Goal: Use online tool/utility: Use online tool/utility

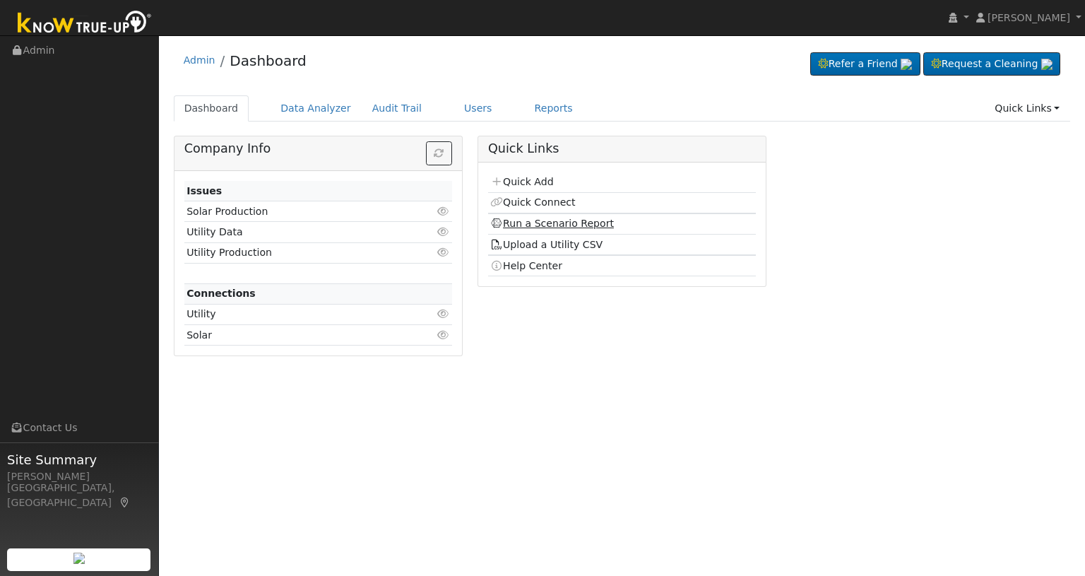
click at [536, 225] on link "Run a Scenario Report" at bounding box center [552, 223] width 124 height 11
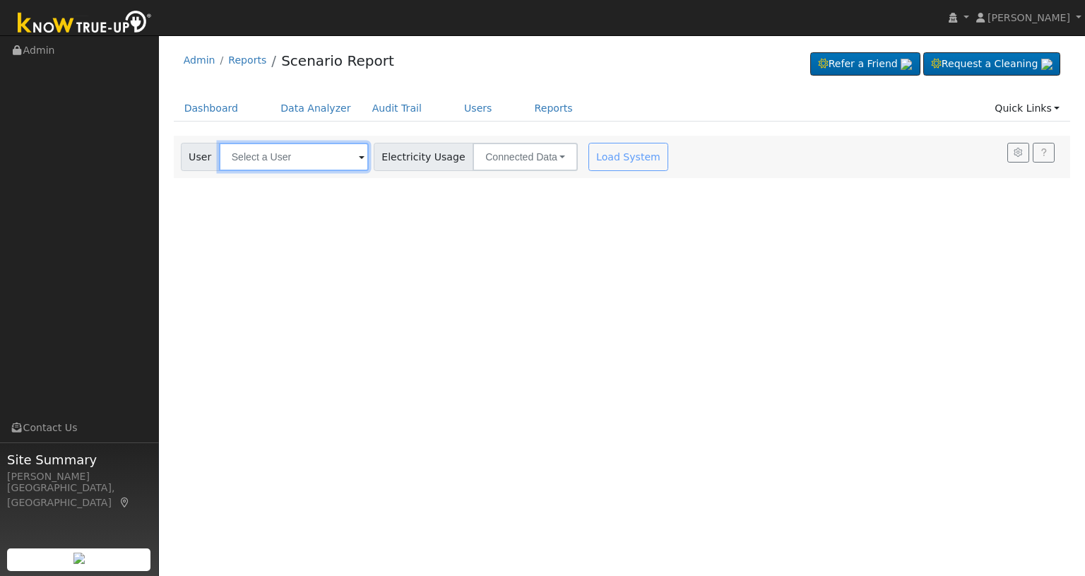
click at [339, 158] on input "text" at bounding box center [294, 157] width 150 height 28
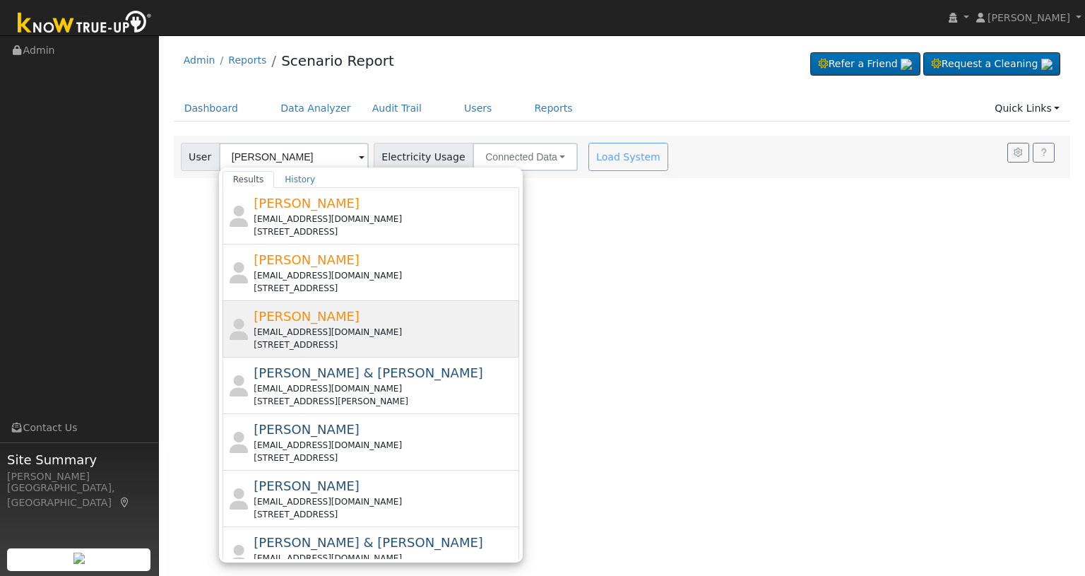
click at [303, 317] on span "Gregg Fisher" at bounding box center [307, 316] width 106 height 15
type input "Gregg Fisher"
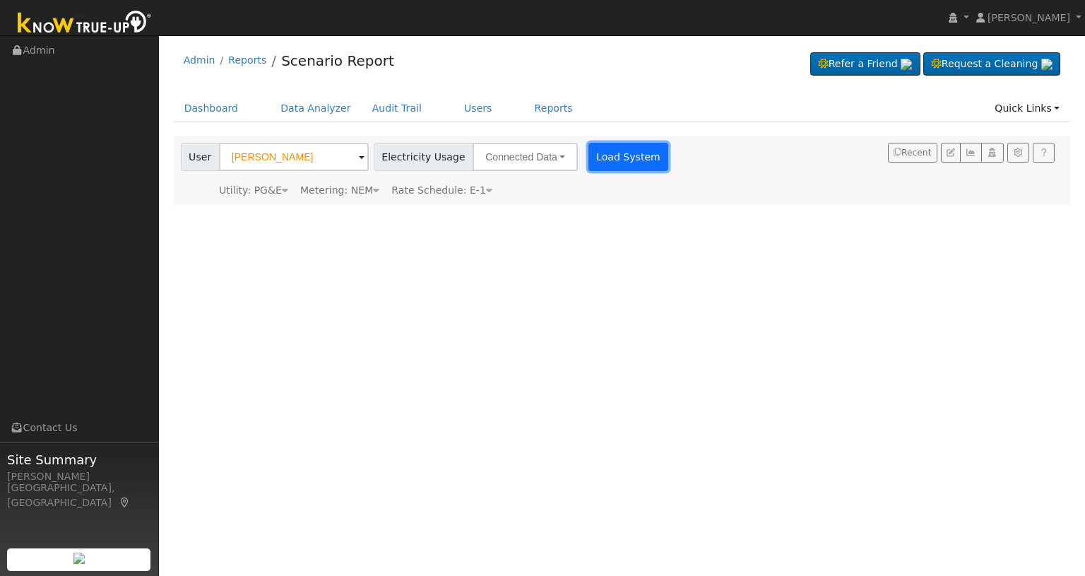
click at [594, 158] on button "Load System" at bounding box center [629, 157] width 81 height 28
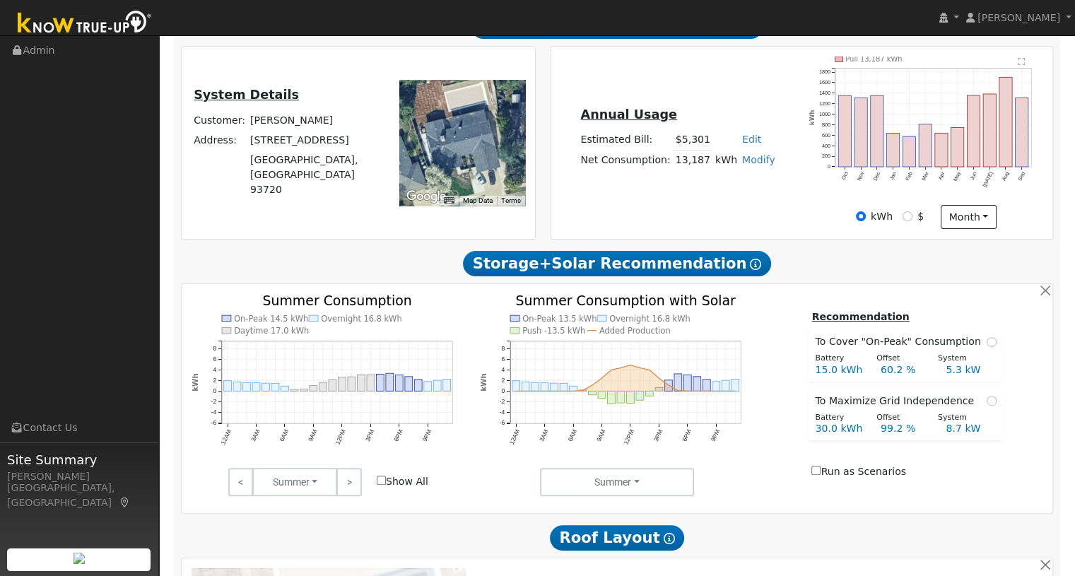
scroll to position [377, 0]
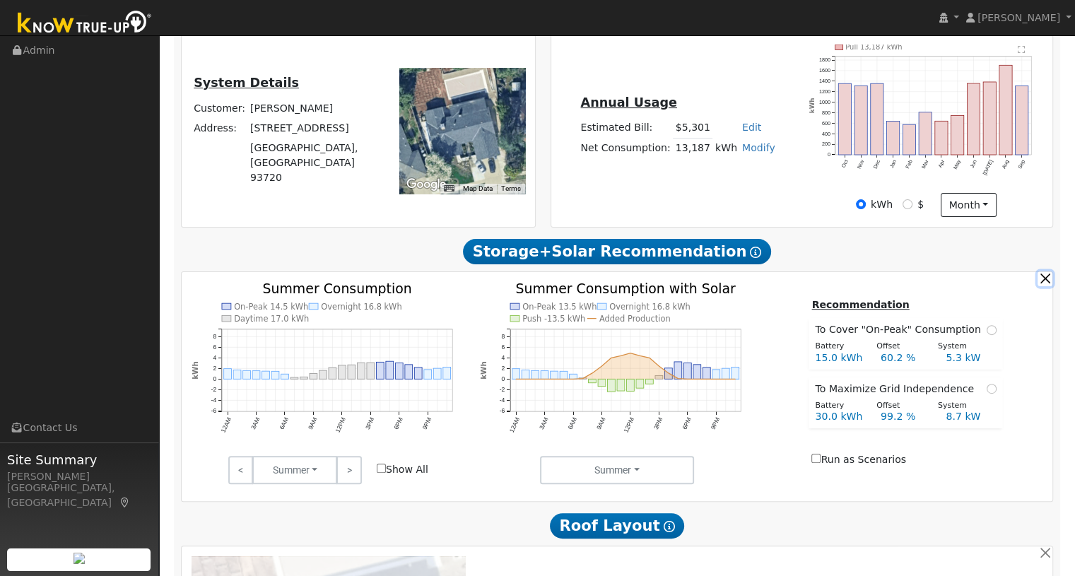
click at [1046, 286] on button "button" at bounding box center [1044, 278] width 15 height 15
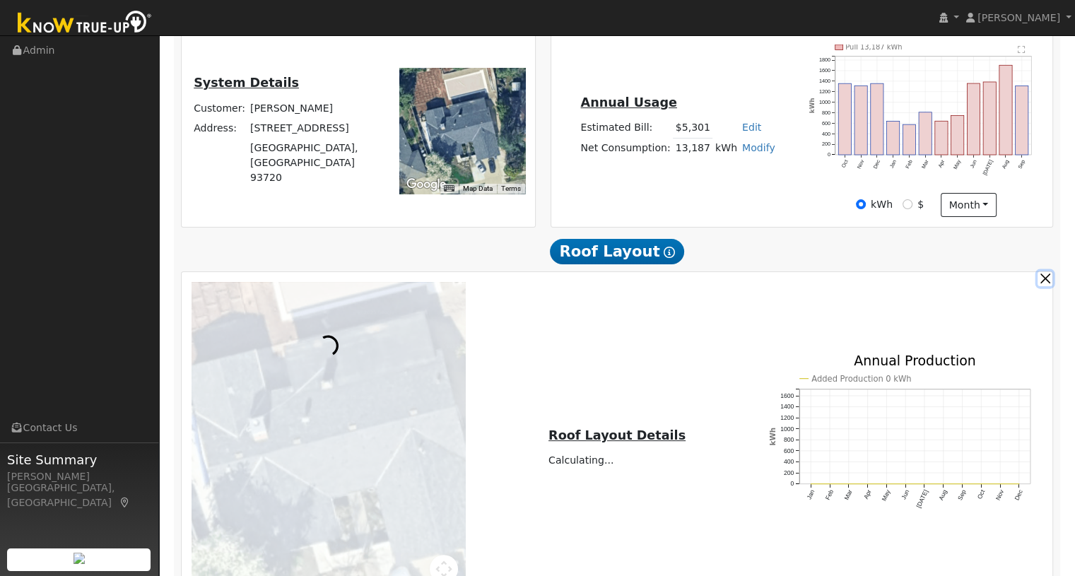
click at [1046, 286] on button "button" at bounding box center [1044, 278] width 15 height 15
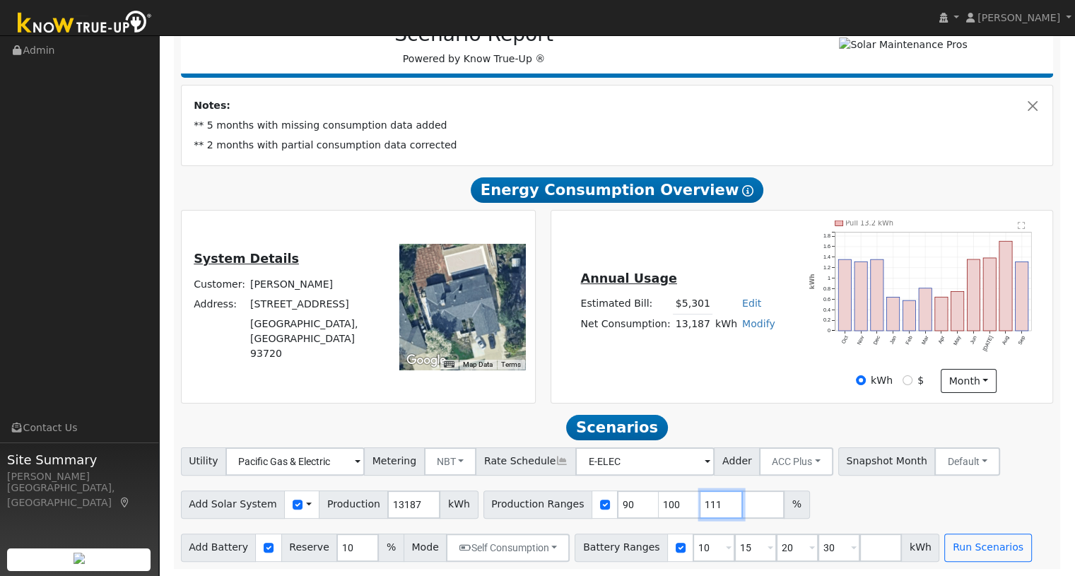
type input "111"
click at [701, 502] on input "111" at bounding box center [721, 504] width 42 height 28
drag, startPoint x: 652, startPoint y: 506, endPoint x: 631, endPoint y: 505, distance: 20.5
click at [659, 505] on input "100" at bounding box center [680, 504] width 42 height 28
type input "111"
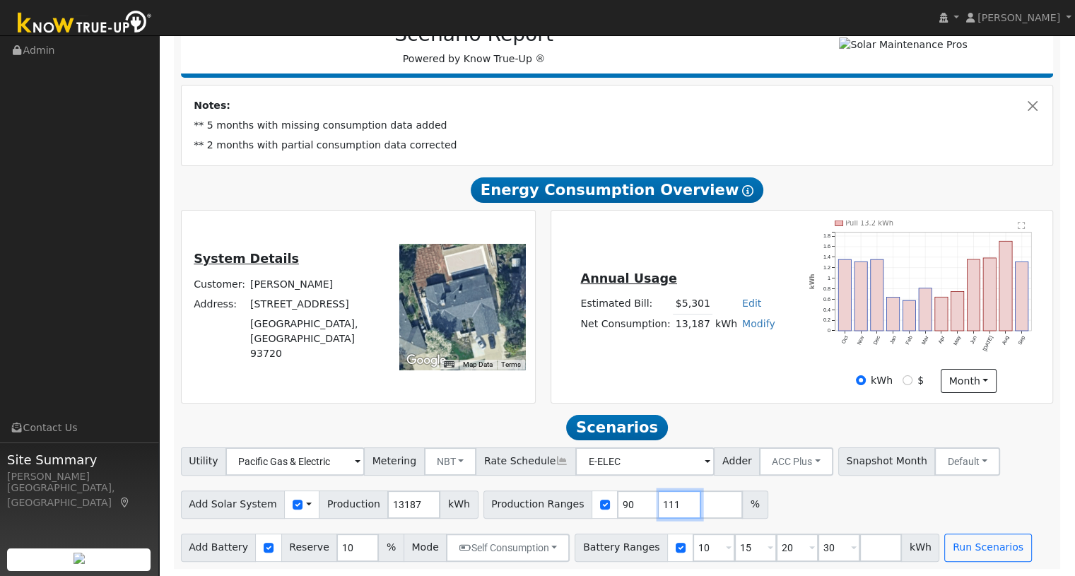
type input "111"
drag, startPoint x: 609, startPoint y: 497, endPoint x: 591, endPoint y: 506, distance: 20.5
click at [617, 506] on input "90" at bounding box center [638, 504] width 42 height 28
type input "111"
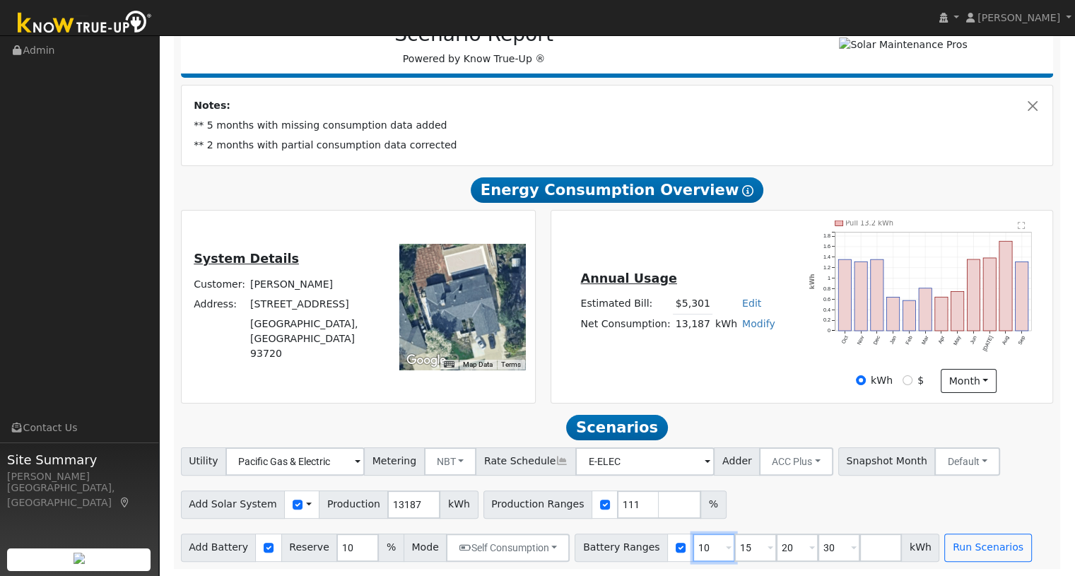
drag, startPoint x: 683, startPoint y: 548, endPoint x: 671, endPoint y: 548, distance: 12.0
click at [693, 548] on input "10" at bounding box center [714, 548] width 42 height 28
type input "15"
type input "20"
type input "27"
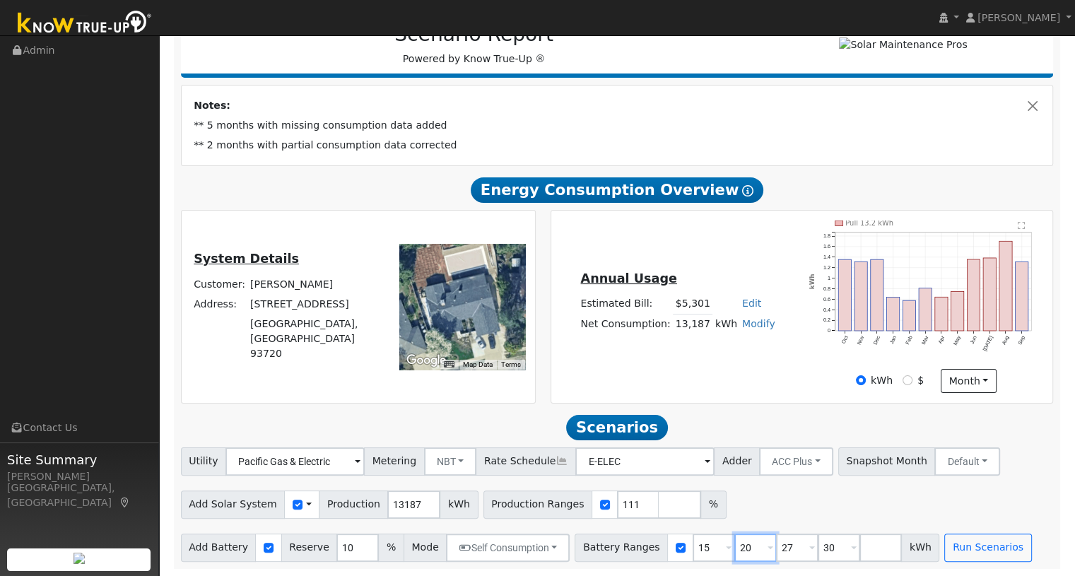
drag, startPoint x: 726, startPoint y: 546, endPoint x: 714, endPoint y: 548, distance: 12.1
click at [734, 548] on input "20" at bounding box center [755, 548] width 42 height 28
type input "27"
type input "30"
type input "27"
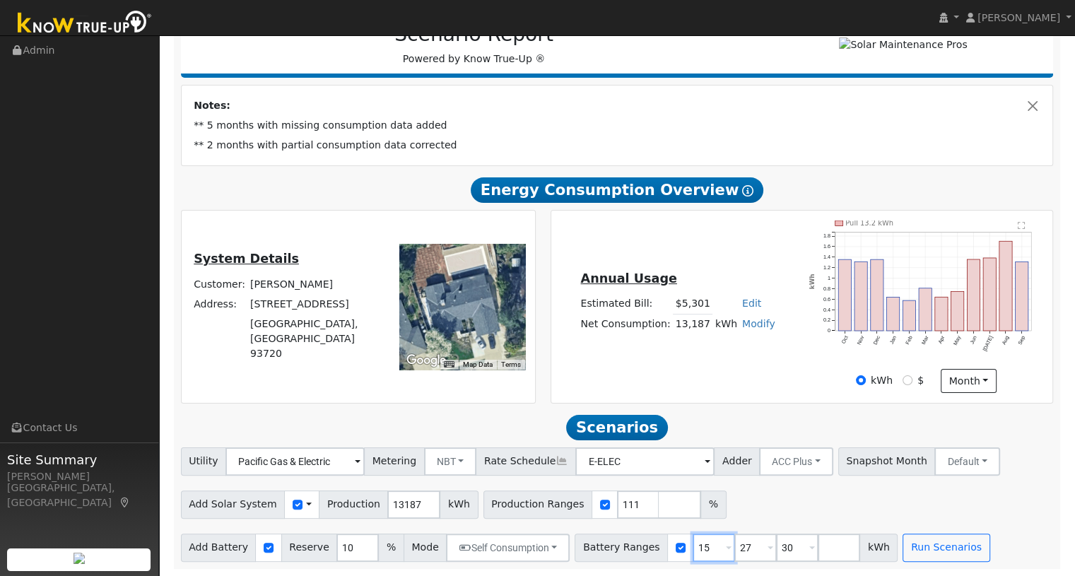
drag, startPoint x: 689, startPoint y: 543, endPoint x: 676, endPoint y: 543, distance: 13.4
click at [693, 543] on input "15" at bounding box center [714, 548] width 42 height 28
type input "27"
type input "30"
type input "27"
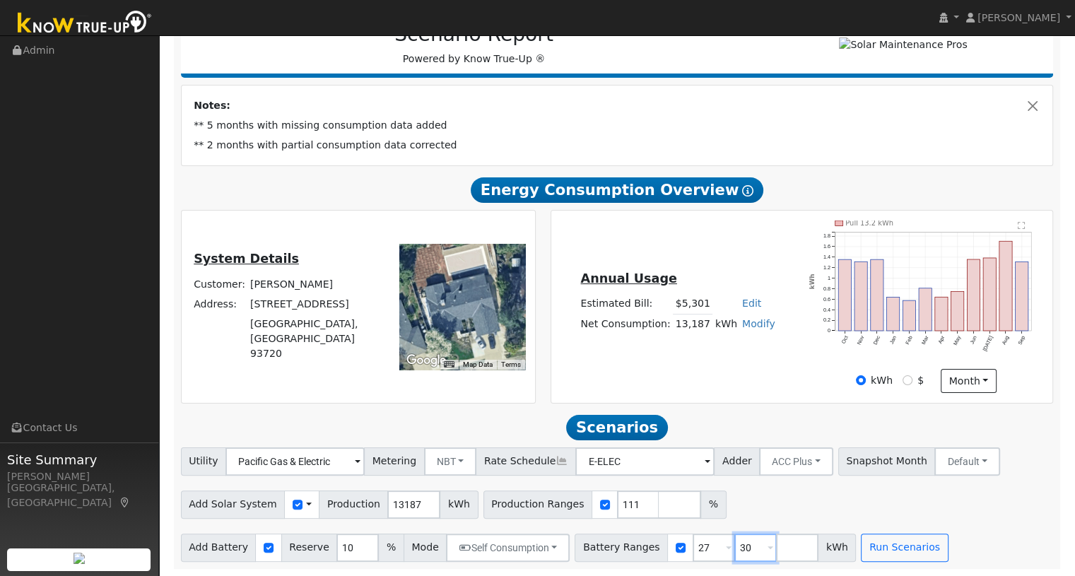
drag, startPoint x: 726, startPoint y: 552, endPoint x: 709, endPoint y: 553, distance: 17.0
click at [734, 553] on input "30" at bounding box center [755, 548] width 42 height 28
click at [724, 512] on div "Add Solar System Use CSV Data Production 13187 kWh Production Ranges 111 %" at bounding box center [617, 501] width 878 height 33
click at [774, 504] on div "Add Solar System Use CSV Data Production 13187 kWh Production Ranges 111 %" at bounding box center [617, 501] width 878 height 33
click at [831, 542] on button "Run Scenarios" at bounding box center [862, 548] width 87 height 28
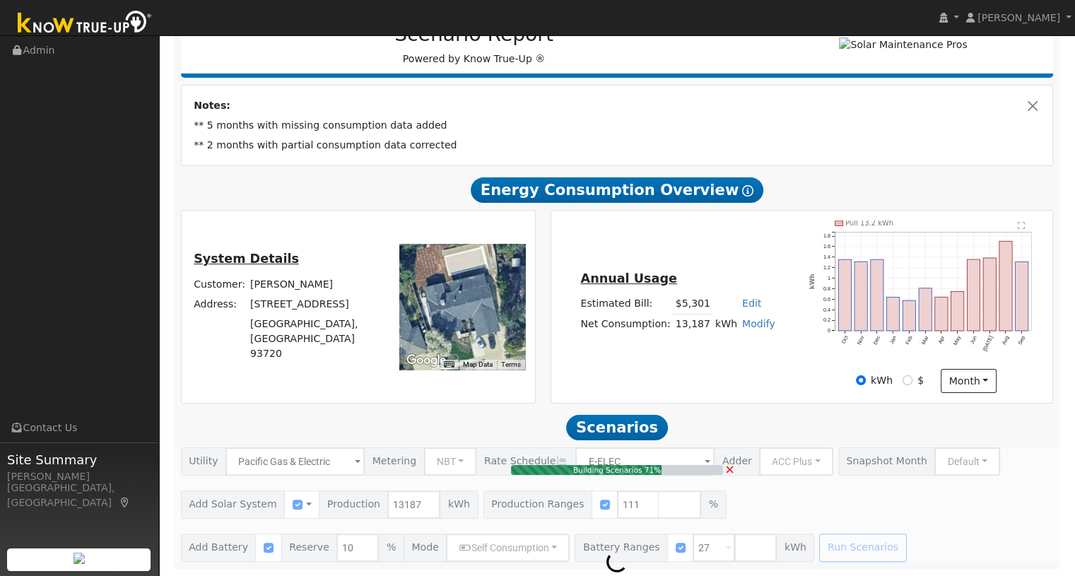
type input "9.8"
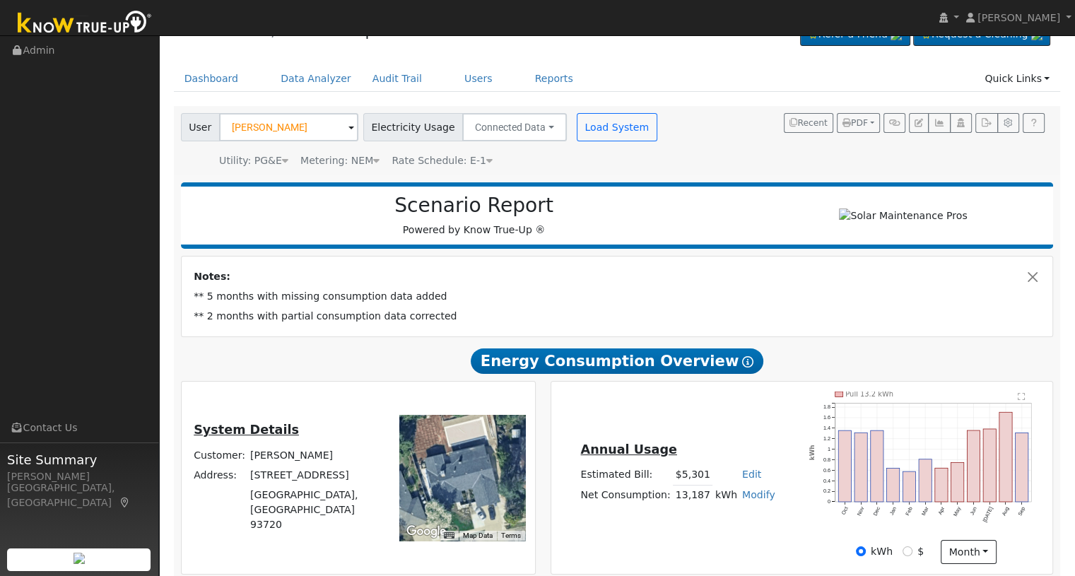
scroll to position [11, 0]
